Goal: Navigation & Orientation: Find specific page/section

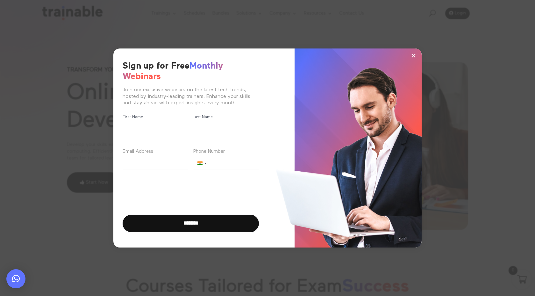
click at [415, 56] on span "×" at bounding box center [413, 56] width 5 height 10
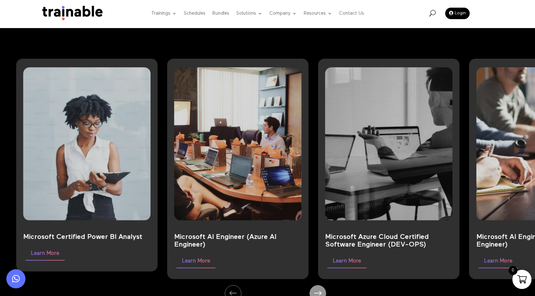
scroll to position [507, 0]
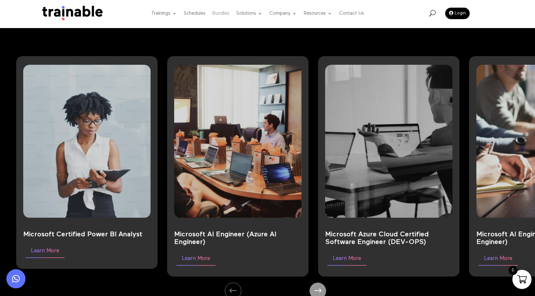
click at [222, 11] on link "Bundles" at bounding box center [220, 13] width 17 height 25
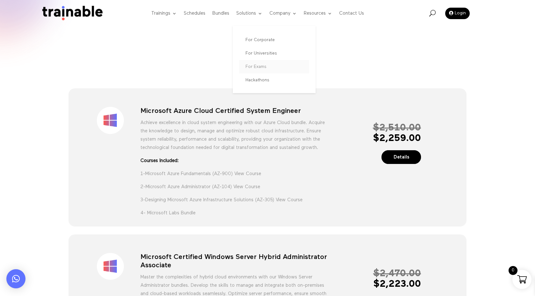
click at [266, 69] on link "For Exams" at bounding box center [274, 66] width 70 height 13
